Goal: Information Seeking & Learning: Learn about a topic

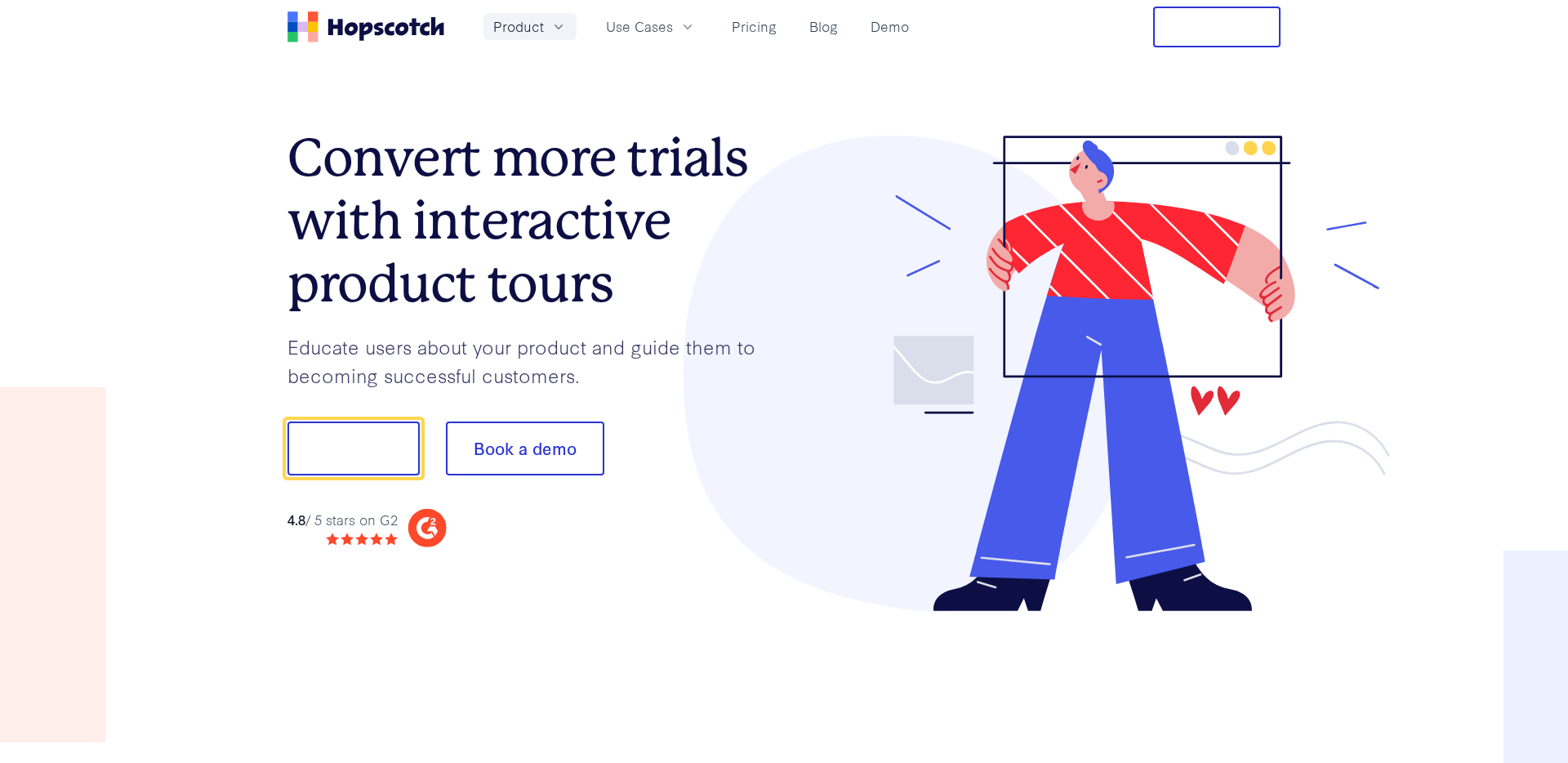
click at [556, 26] on icon "button" at bounding box center [559, 27] width 8 height 5
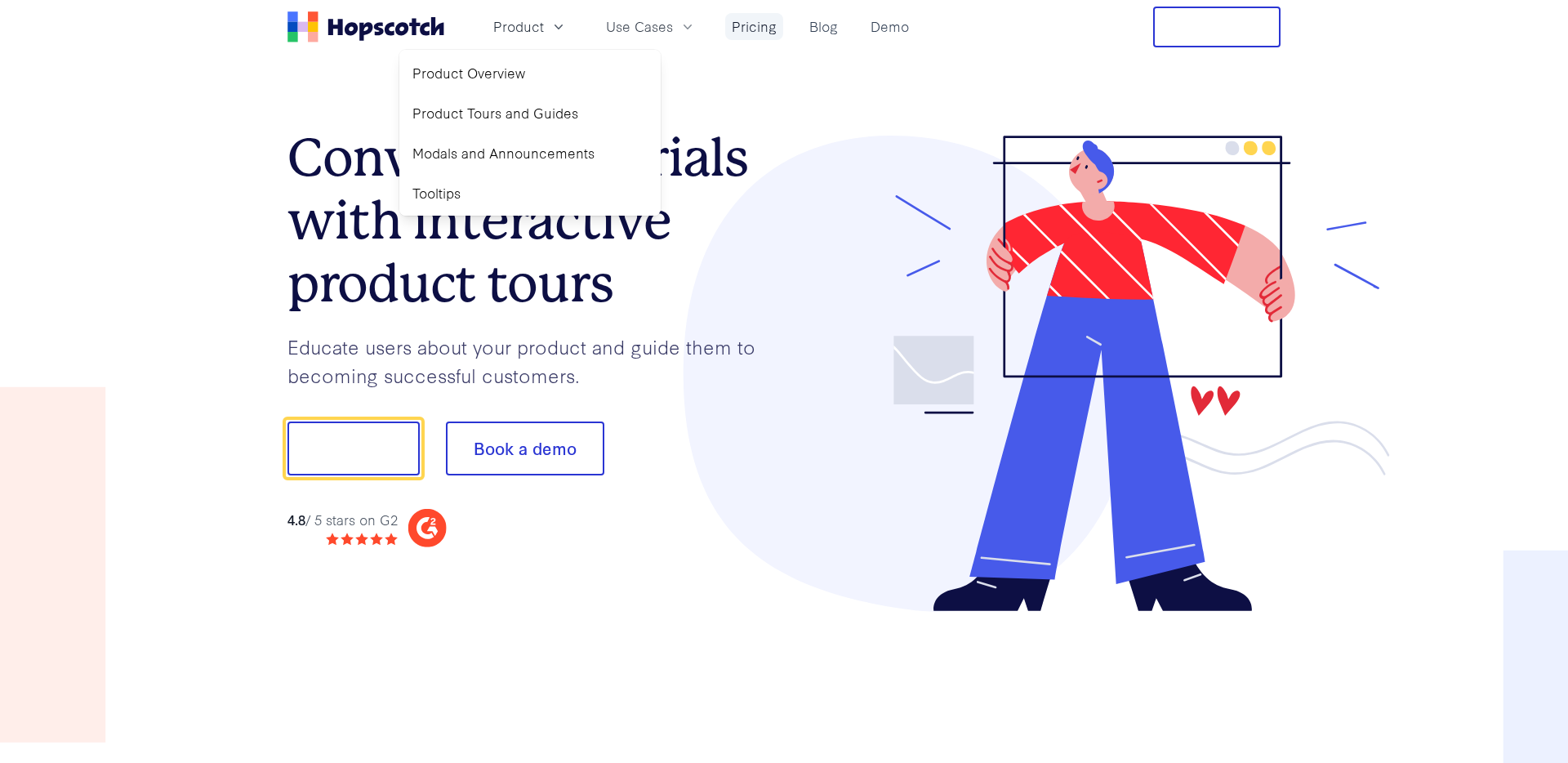
click at [761, 28] on link "Pricing" at bounding box center [754, 26] width 58 height 27
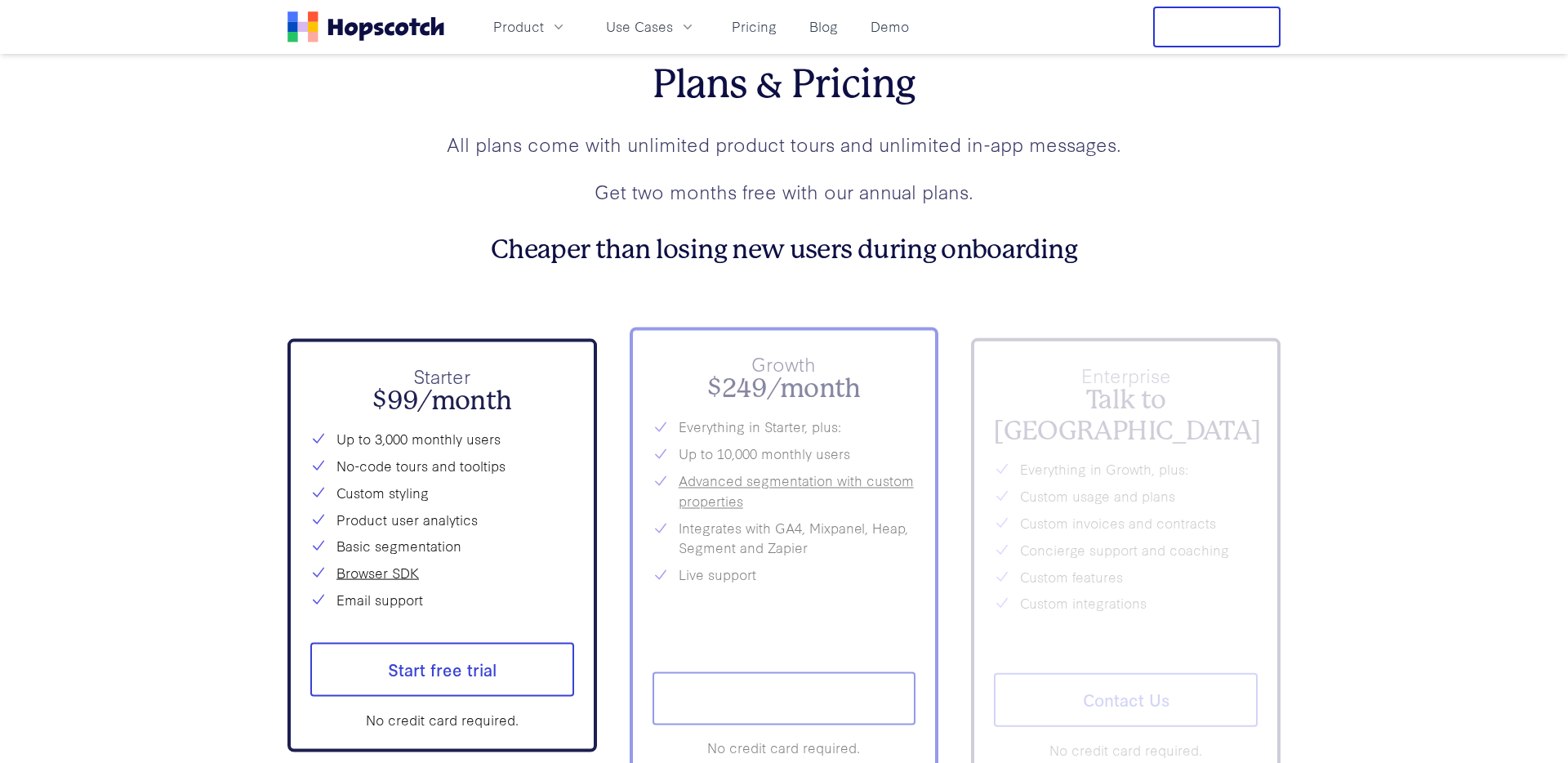
scroll to position [5820, 0]
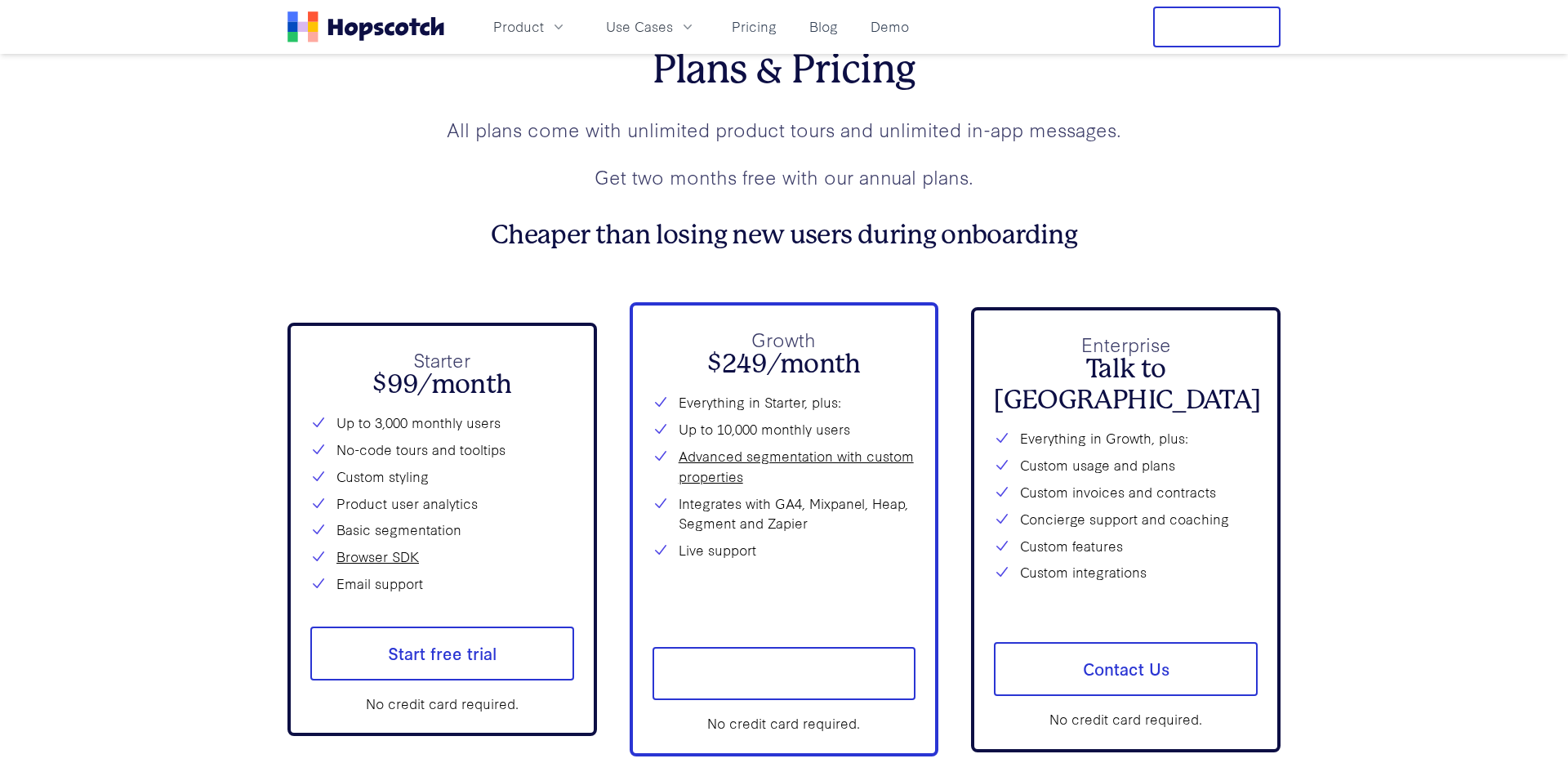
scroll to position [5870, 0]
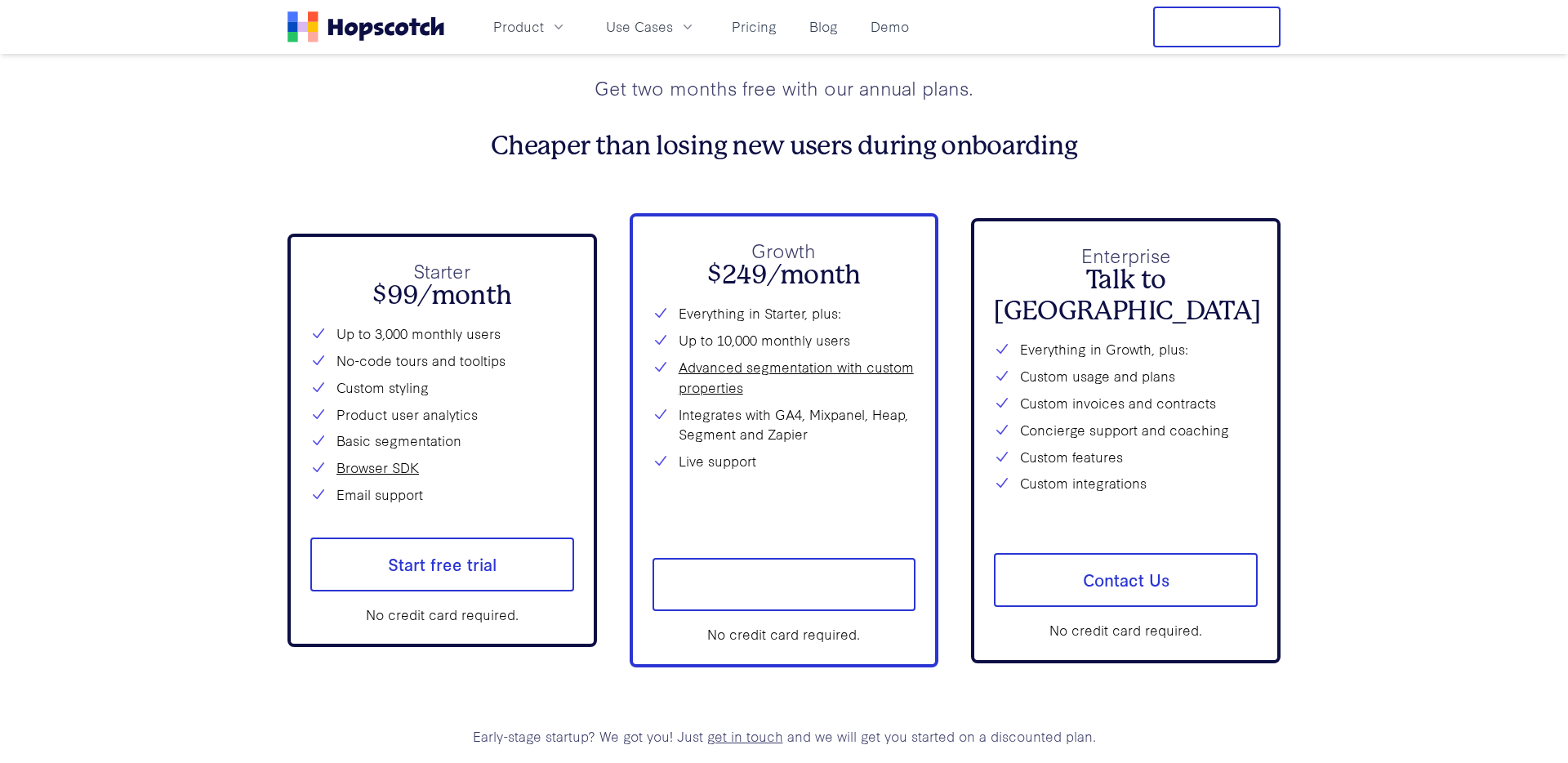
scroll to position [5940, 0]
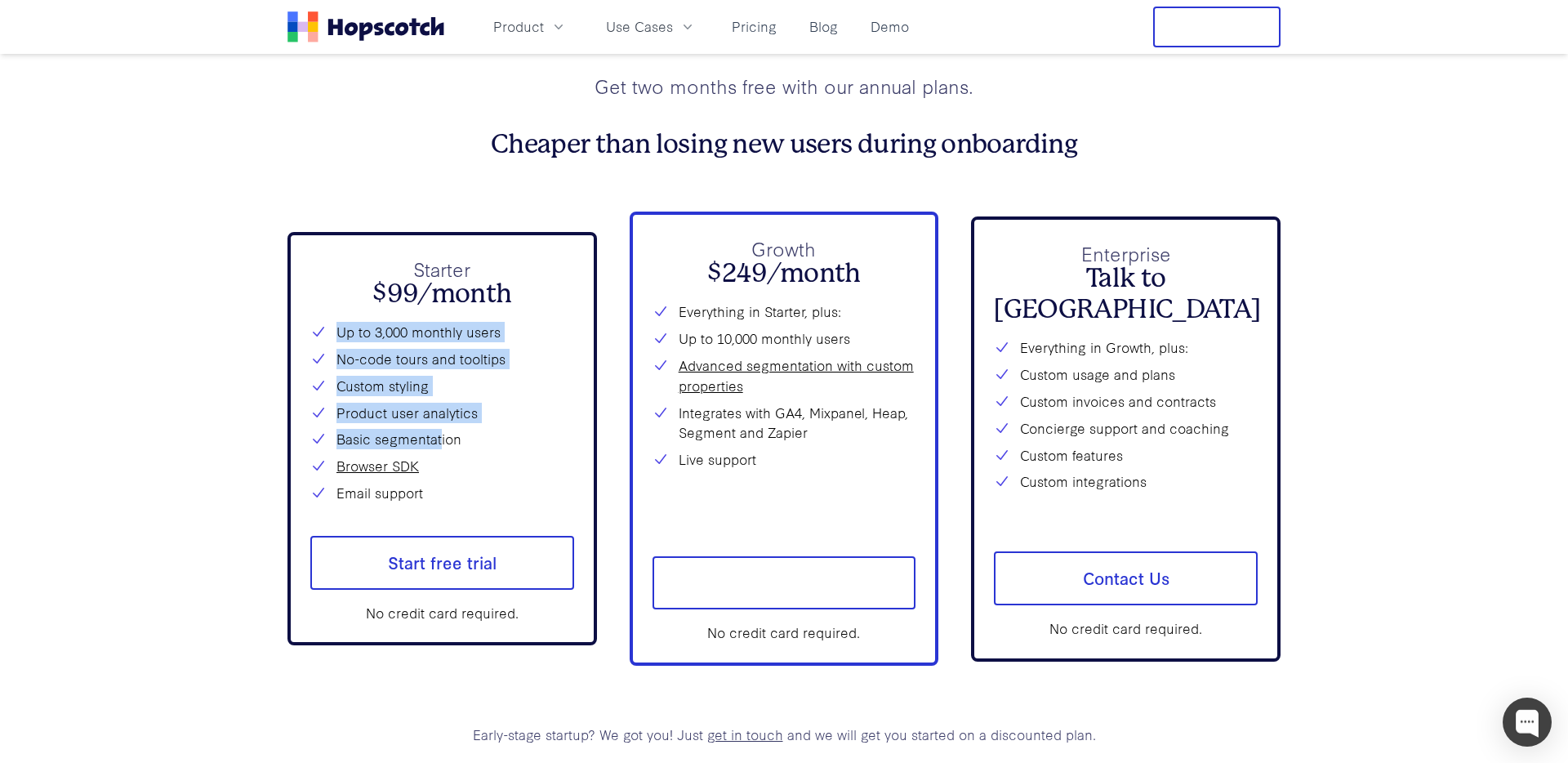
drag, startPoint x: 339, startPoint y: 334, endPoint x: 441, endPoint y: 442, distance: 148.6
click at [441, 442] on div "Up to 3,000 monthly users No-code tours and tooltips Custom styling Product use…" at bounding box center [441, 413] width 263 height 181
click at [557, 26] on icon "button" at bounding box center [559, 27] width 16 height 16
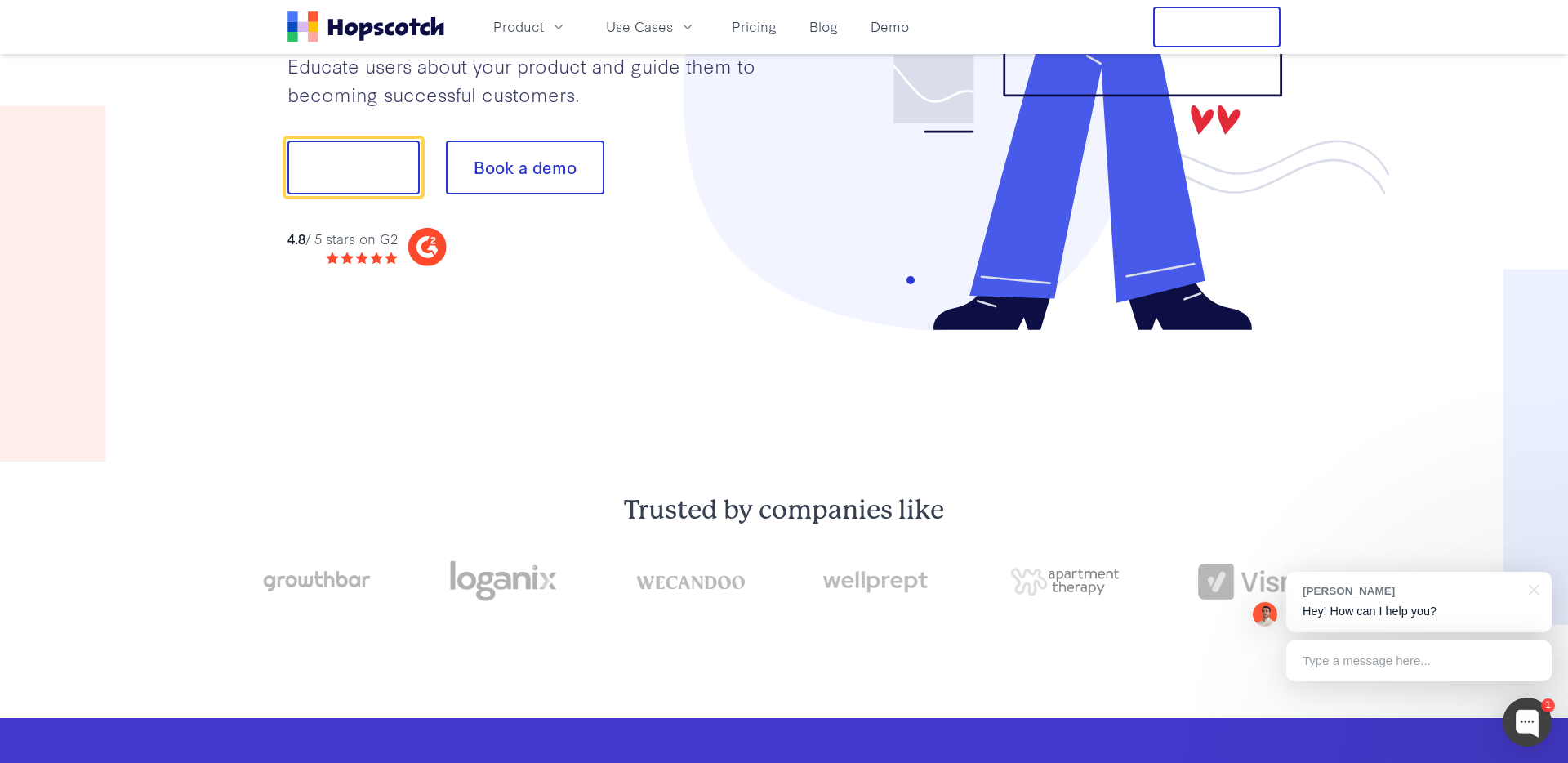
scroll to position [0, 0]
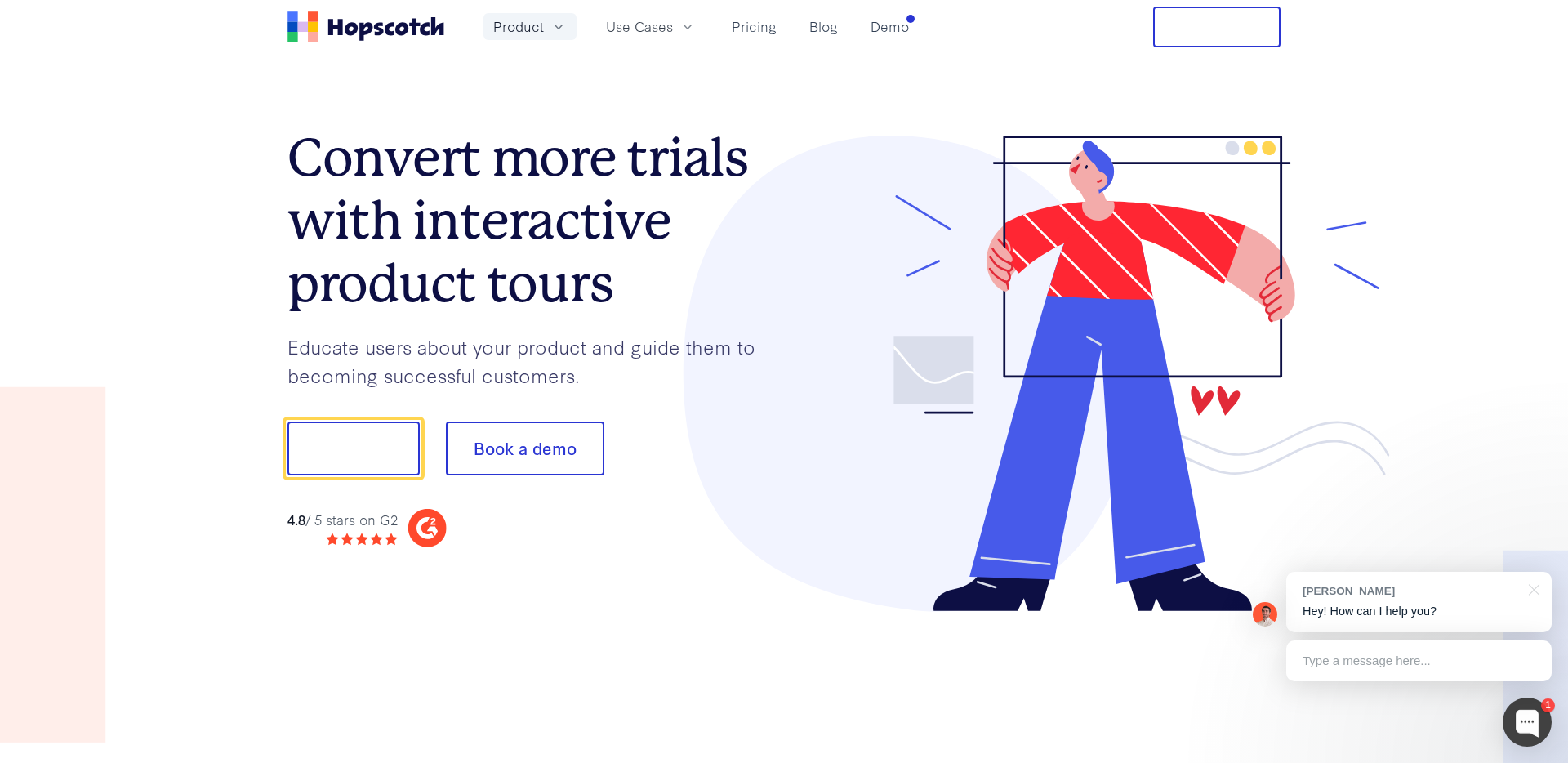
click at [554, 22] on icon "button" at bounding box center [559, 27] width 16 height 16
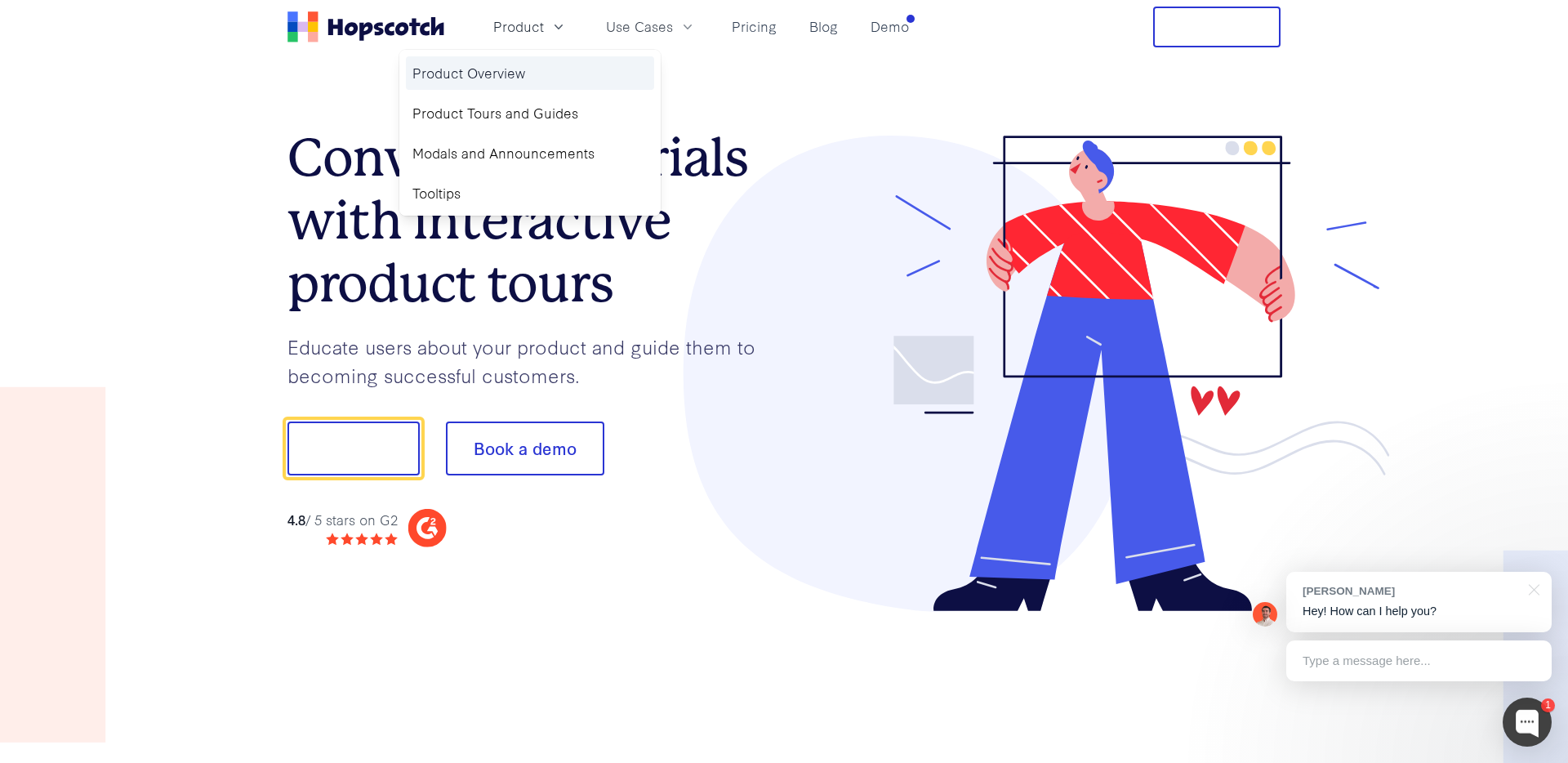
click at [490, 67] on link "Product Overview" at bounding box center [530, 74] width 249 height 34
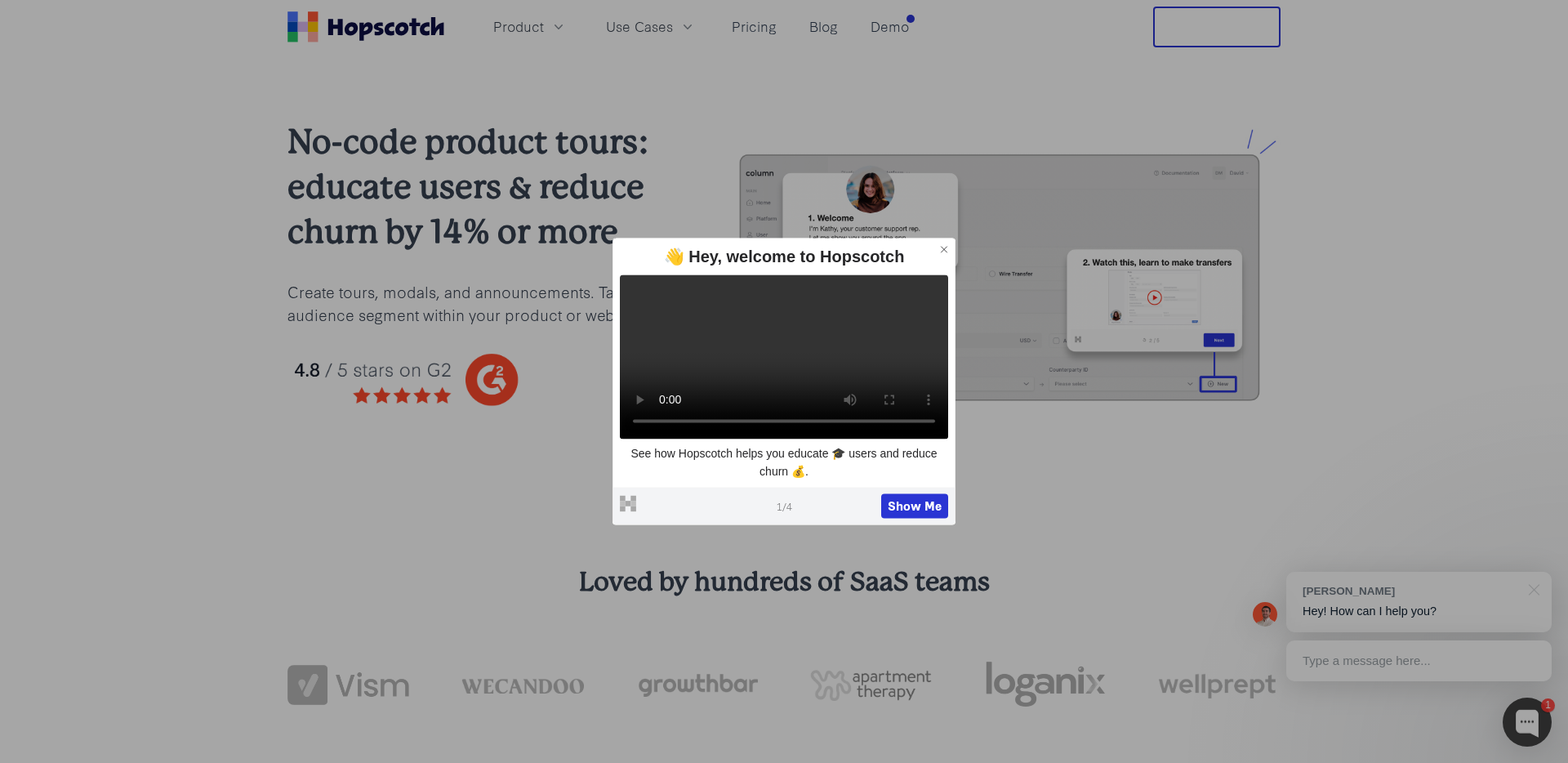
click at [943, 244] on icon at bounding box center [944, 249] width 11 height 11
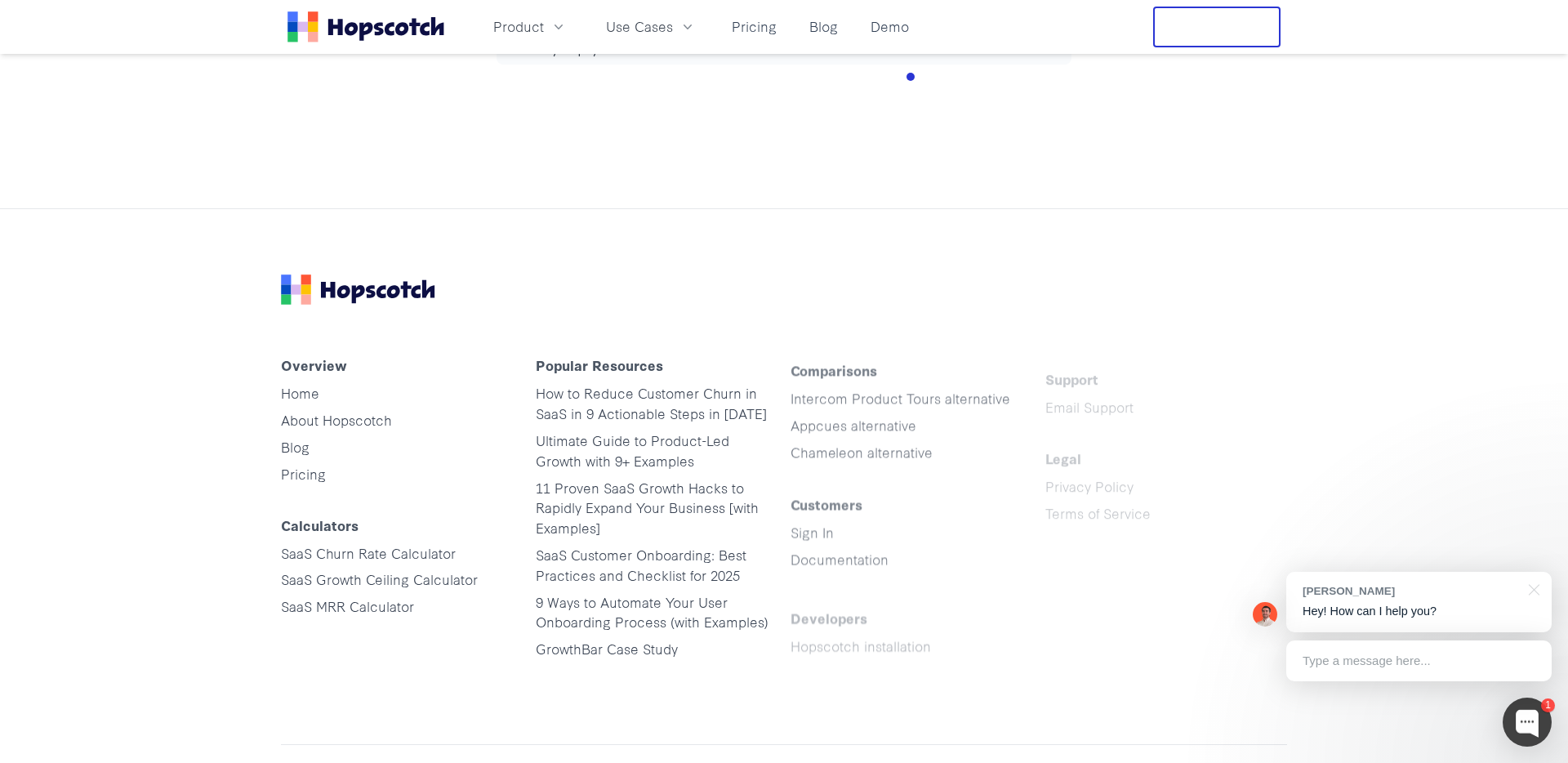
scroll to position [8113, 0]
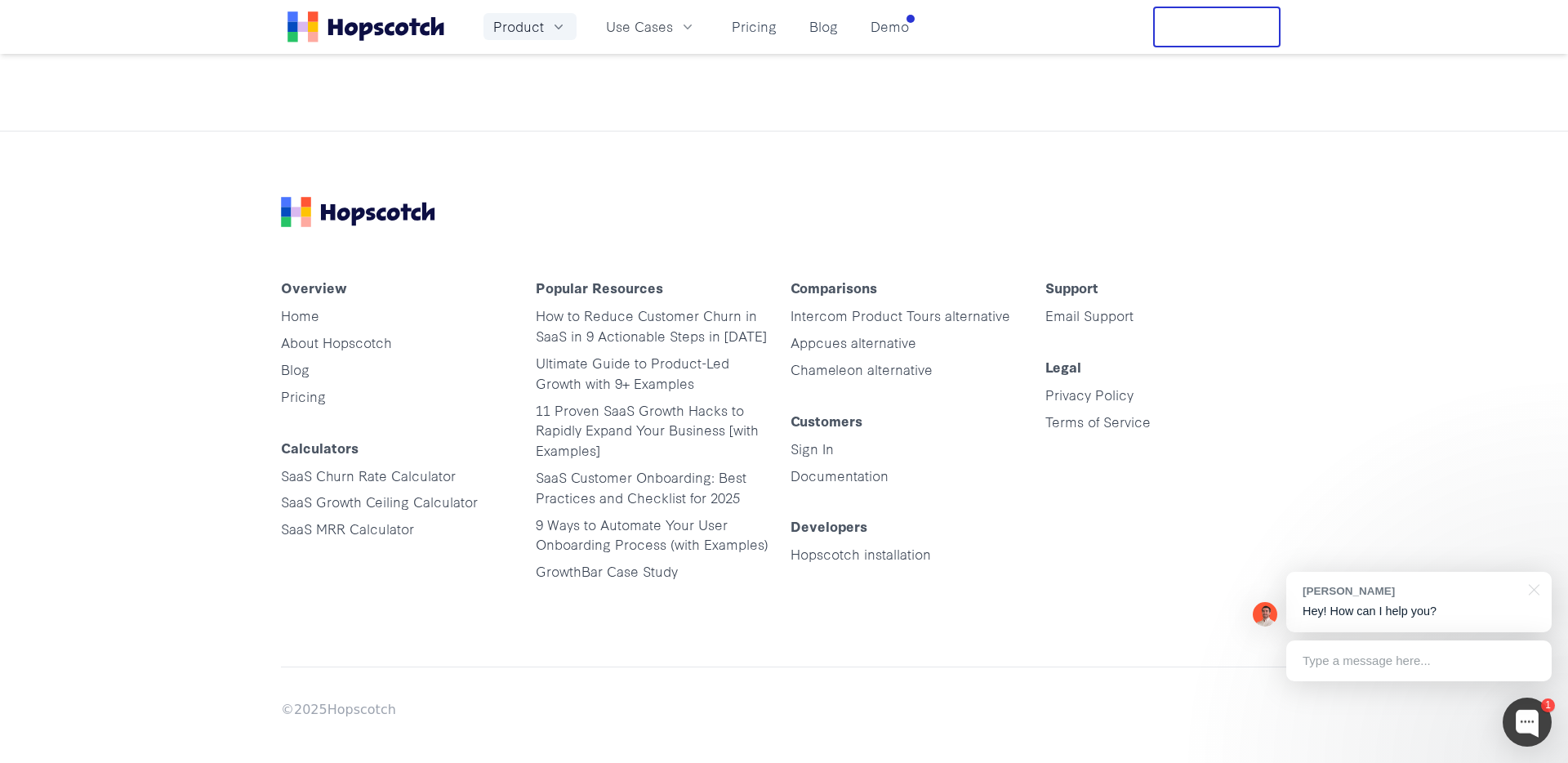
click at [557, 25] on icon "button" at bounding box center [559, 27] width 16 height 16
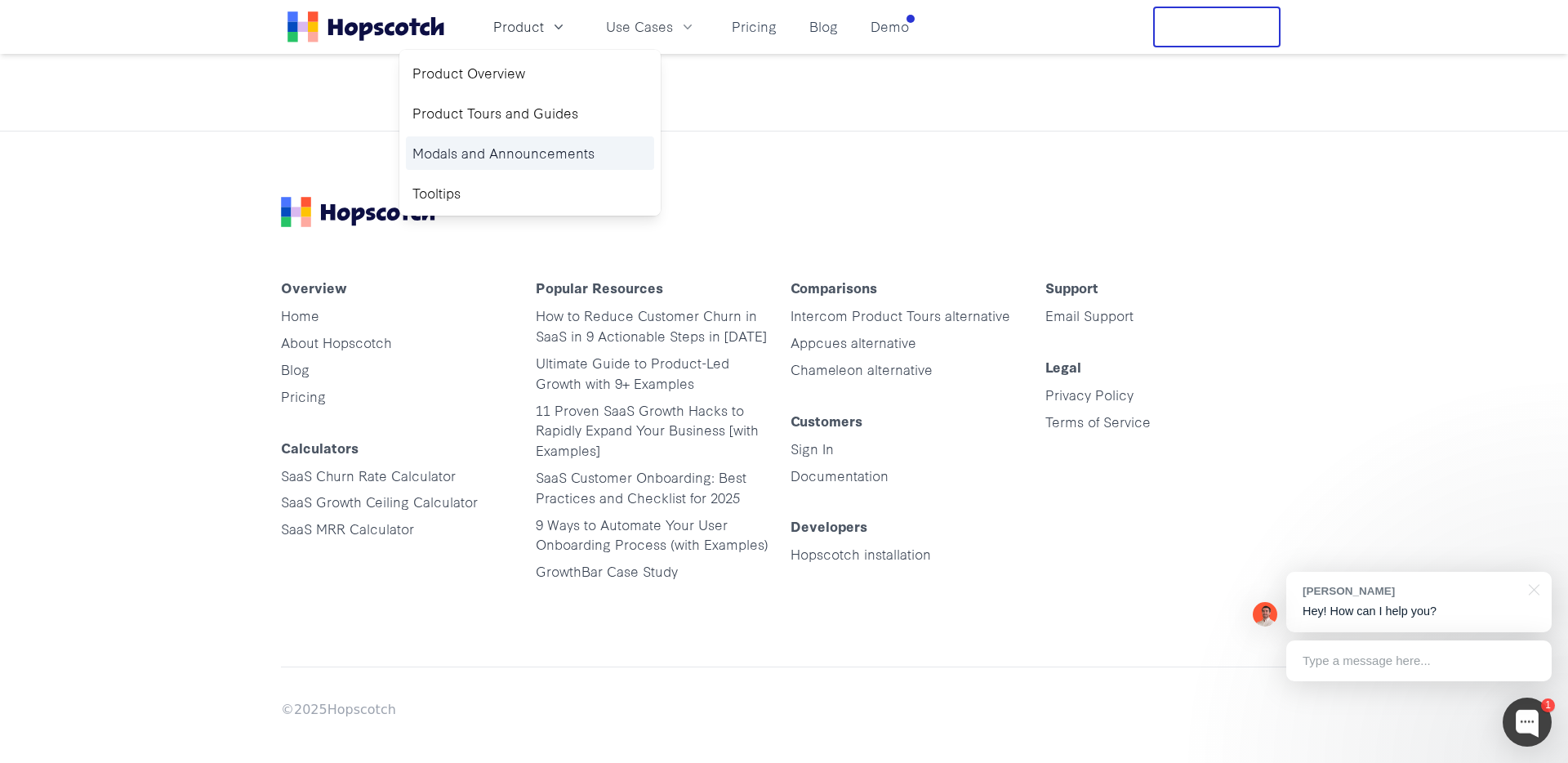
click at [528, 146] on link "Modals and Announcements" at bounding box center [530, 153] width 249 height 34
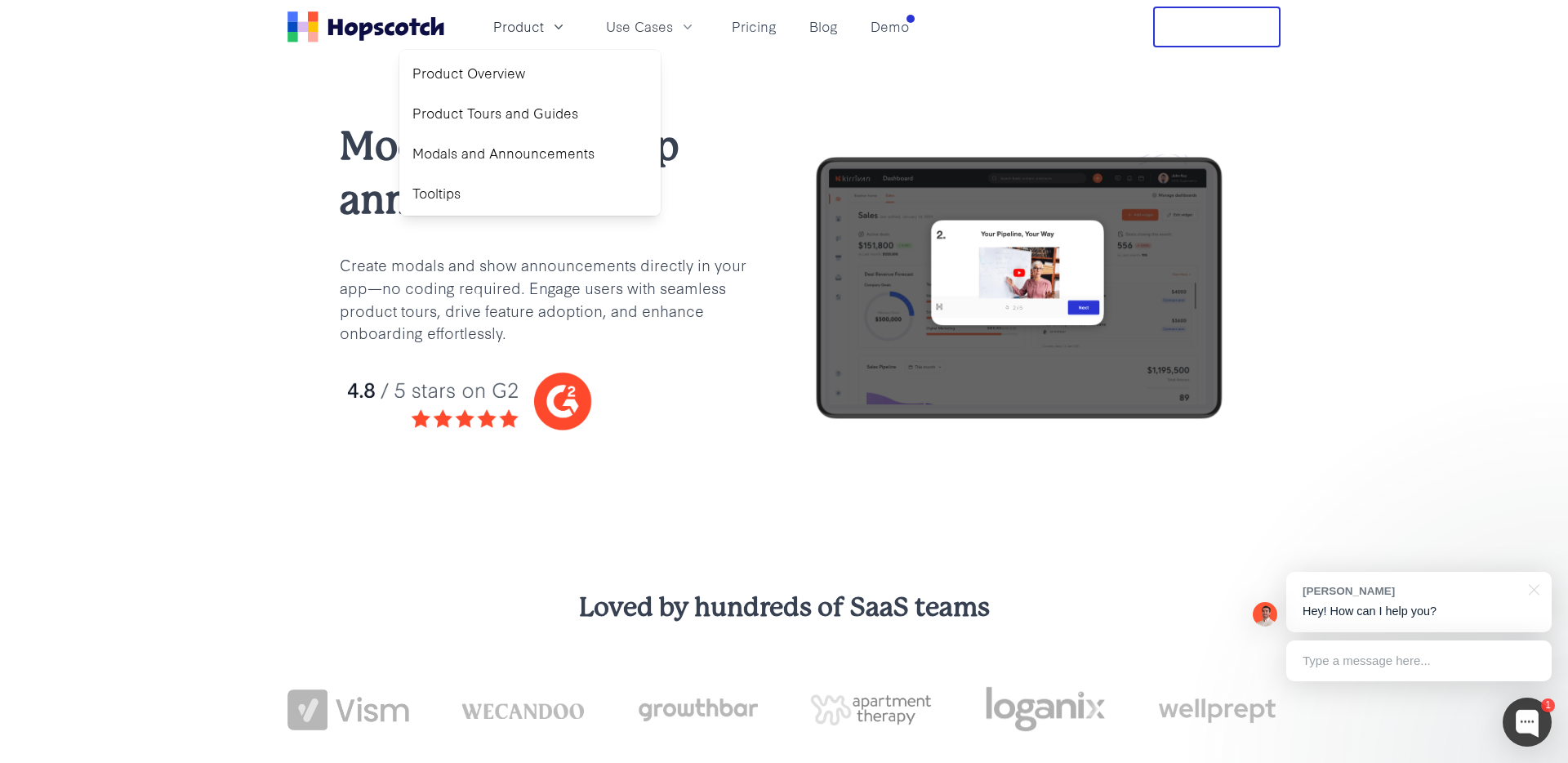
click at [156, 271] on div "Modals and in-app announcements Create modals and show announcements directly i…" at bounding box center [784, 288] width 1568 height 471
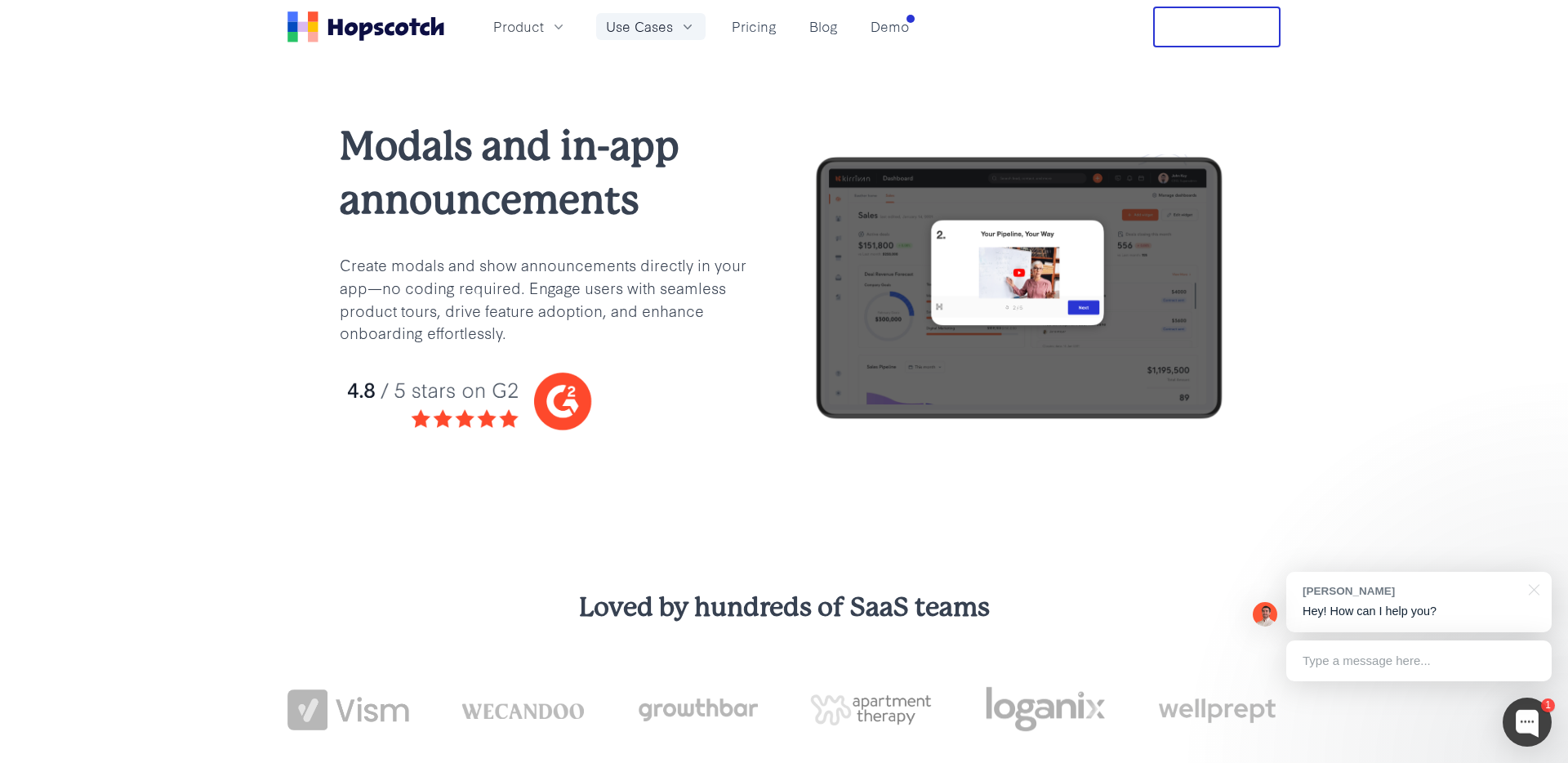
click at [680, 25] on icon "button" at bounding box center [687, 27] width 16 height 16
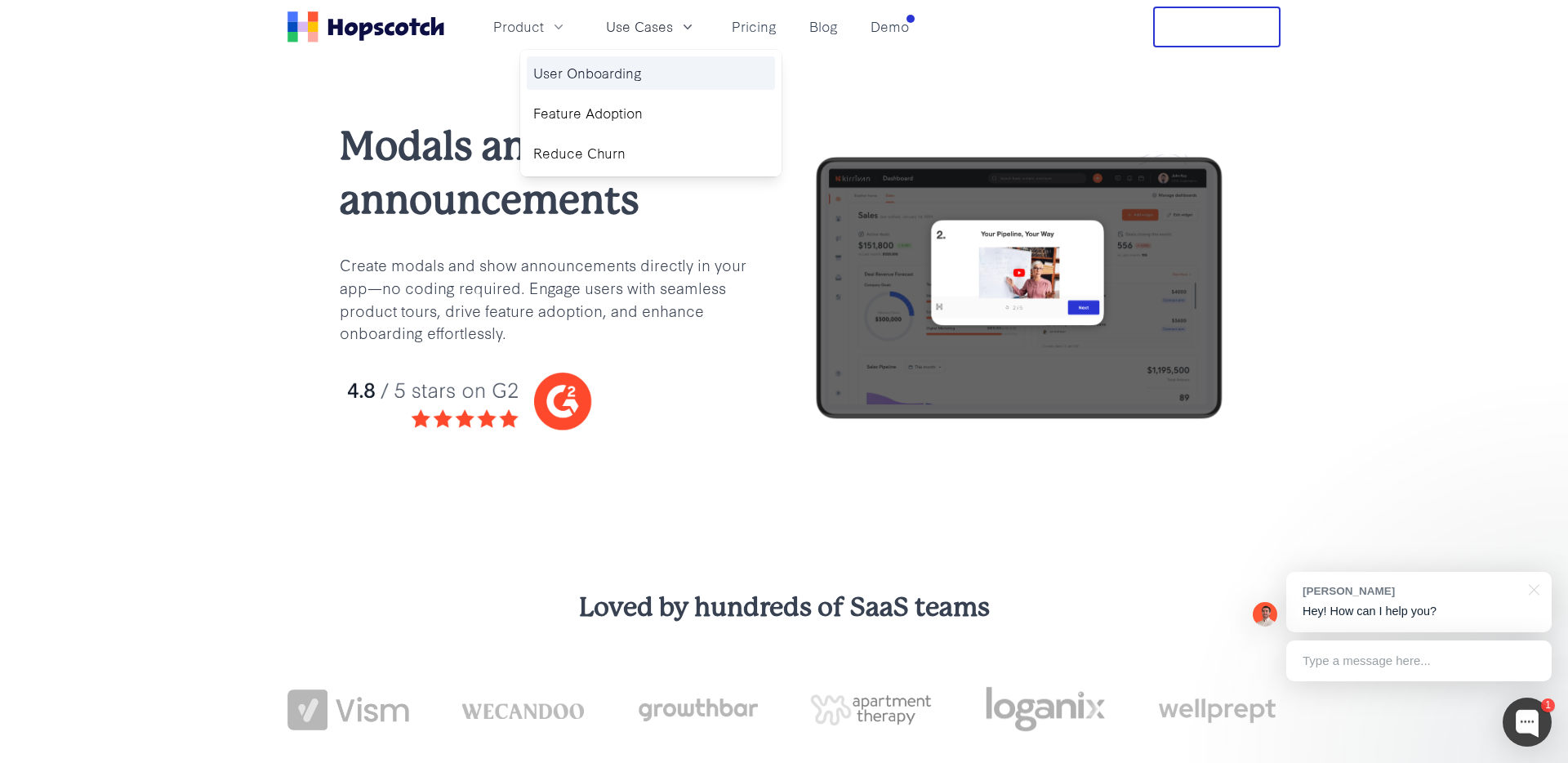
click at [610, 72] on link "User Onboarding" at bounding box center [651, 74] width 249 height 34
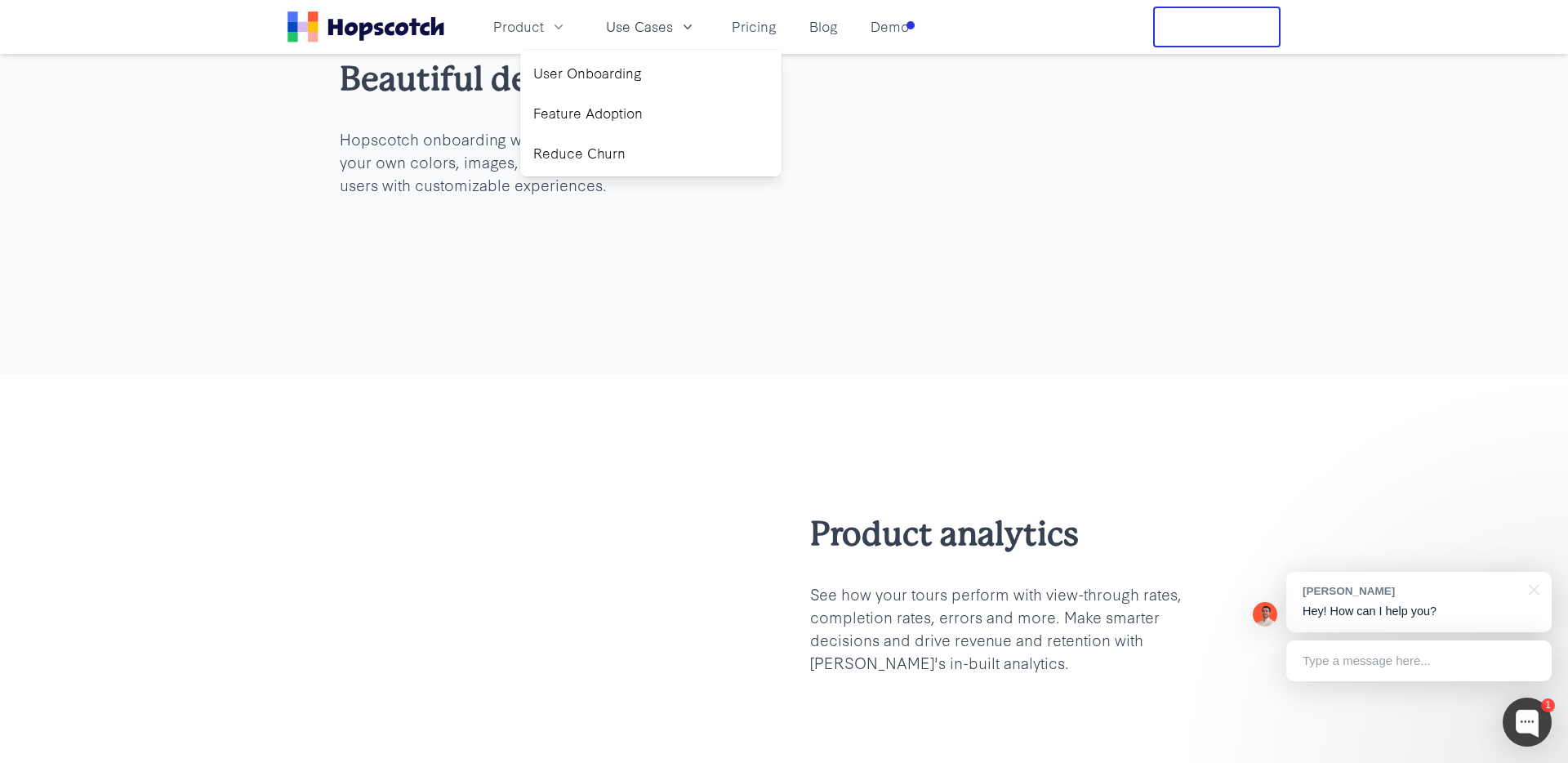
scroll to position [1826, 0]
